Goal: Obtain resource: Download file/media

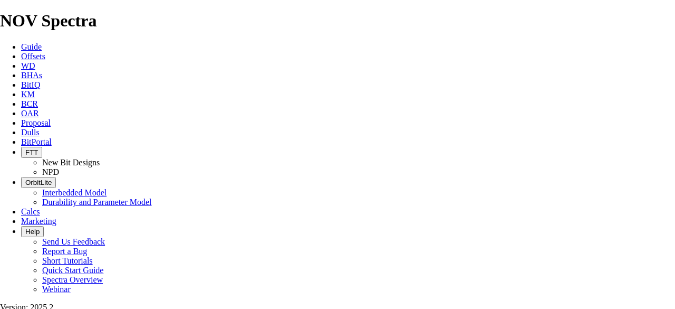
click at [44, 52] on span "Offsets" at bounding box center [33, 56] width 24 height 9
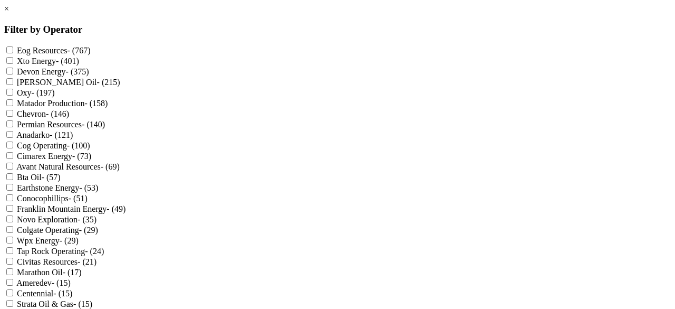
click at [13, 127] on Resources "Permian Resources - (140)" at bounding box center [9, 123] width 7 height 7
checkbox Resources "true"
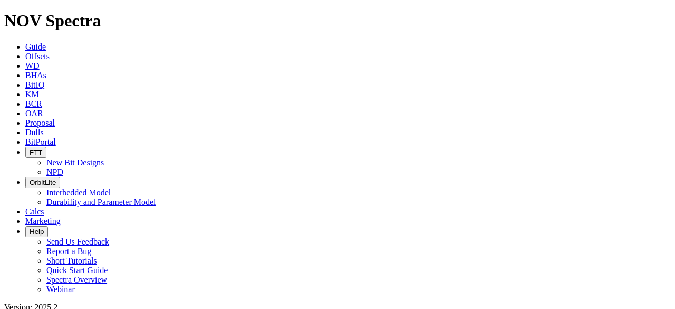
scroll to position [475, 0]
select select "12.25"
checkbox input "false"
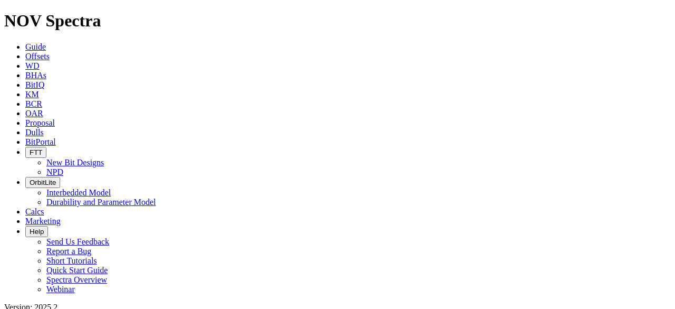
select select "? number:12.25 ?"
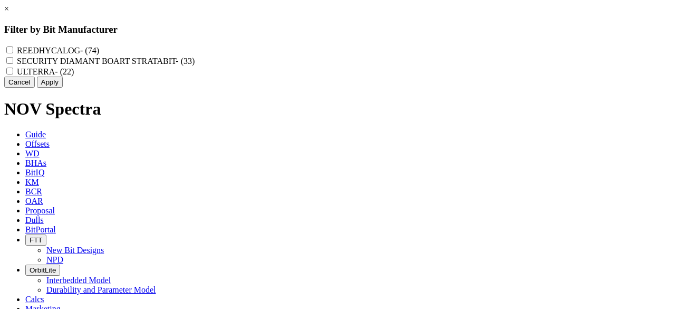
click at [13, 49] on input "REEDHYCALOG - (74)" at bounding box center [9, 49] width 7 height 7
checkbox input "true"
click at [63, 88] on button "Apply" at bounding box center [50, 82] width 26 height 11
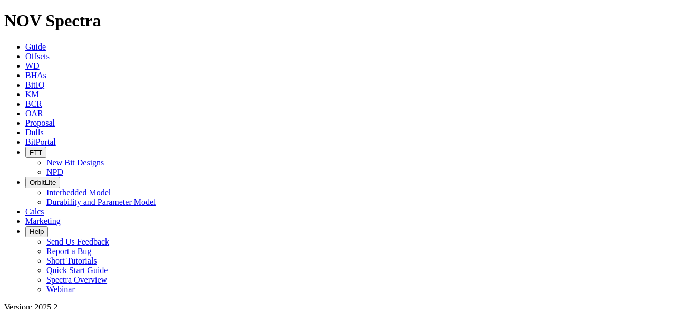
scroll to position [369, 0]
